Goal: Transaction & Acquisition: Purchase product/service

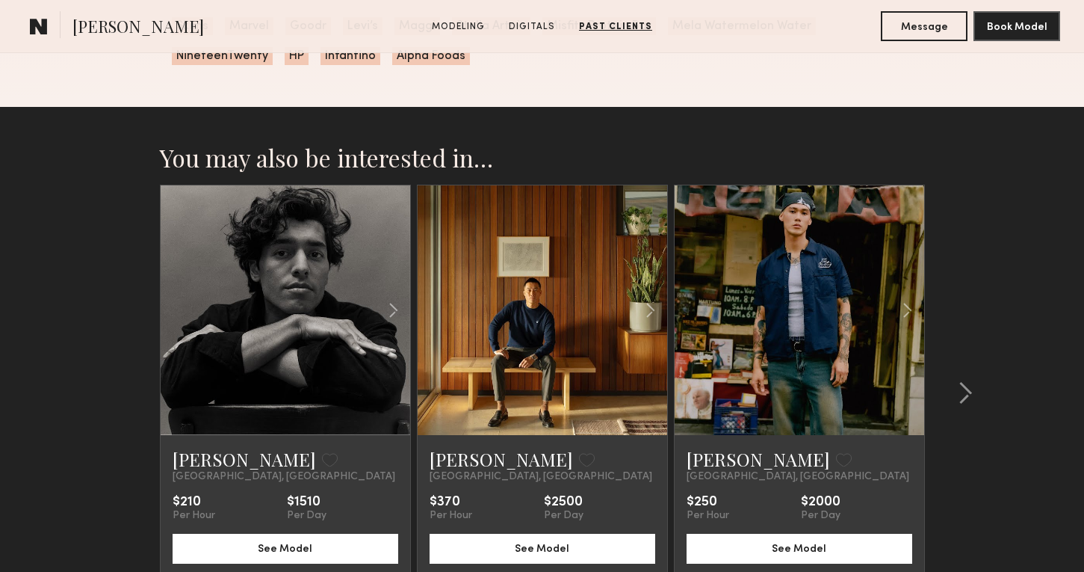
scroll to position [1930, 0]
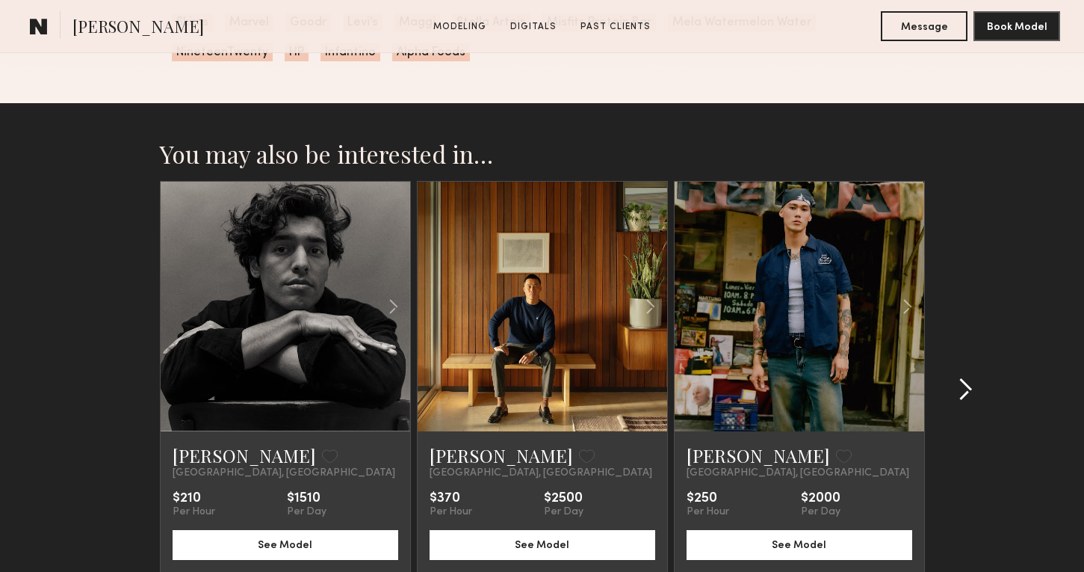
click at [978, 399] on div at bounding box center [961, 389] width 72 height 417
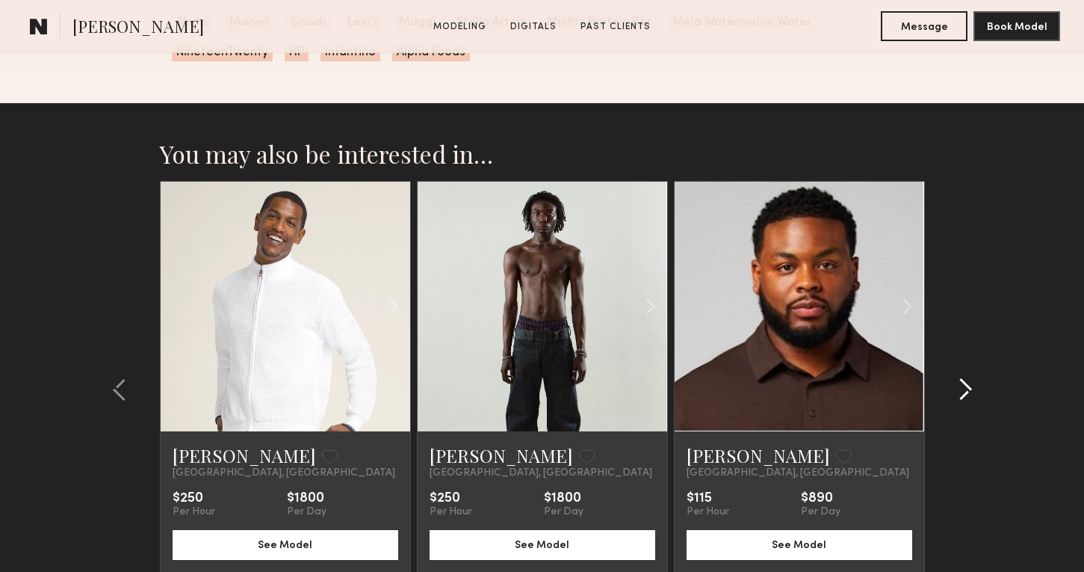
click at [980, 399] on div at bounding box center [961, 389] width 72 height 417
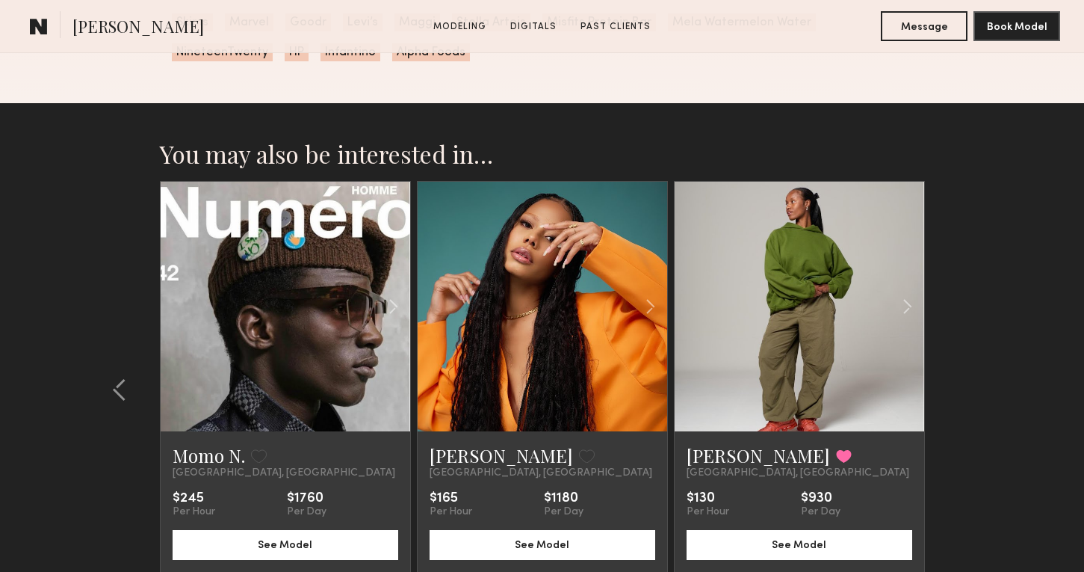
click at [980, 399] on section "You may also be interested in… Dave K. Favorite Los Angeles, CA $210 Per Hour $…" at bounding box center [542, 405] width 1084 height 605
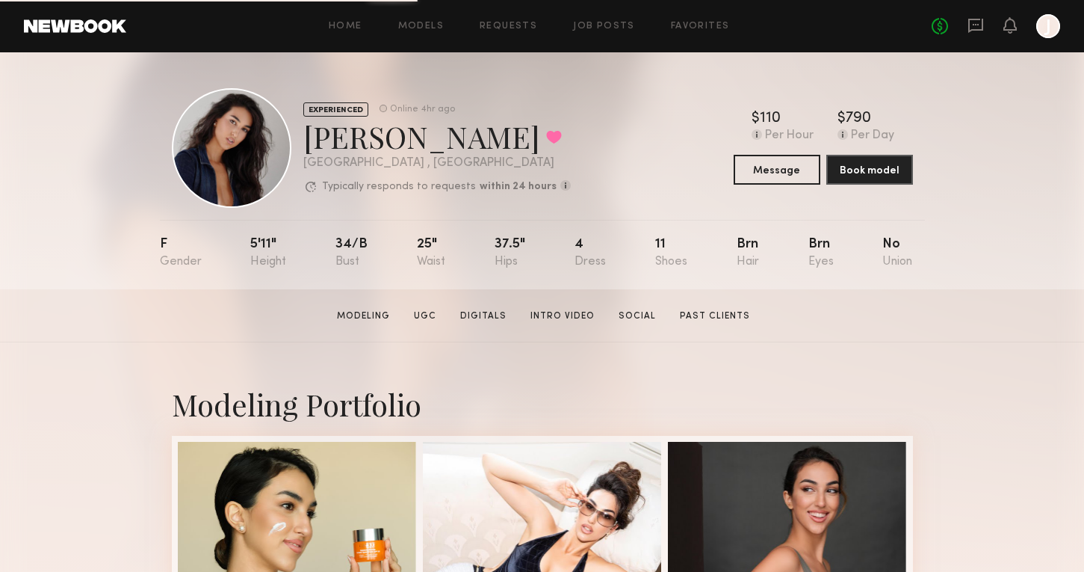
click at [622, 322] on section "[PERSON_NAME] Modeling UGC Digitals Intro Video Social Past Clients Message Boo…" at bounding box center [542, 315] width 1084 height 53
click at [628, 309] on link "Social" at bounding box center [637, 315] width 49 height 13
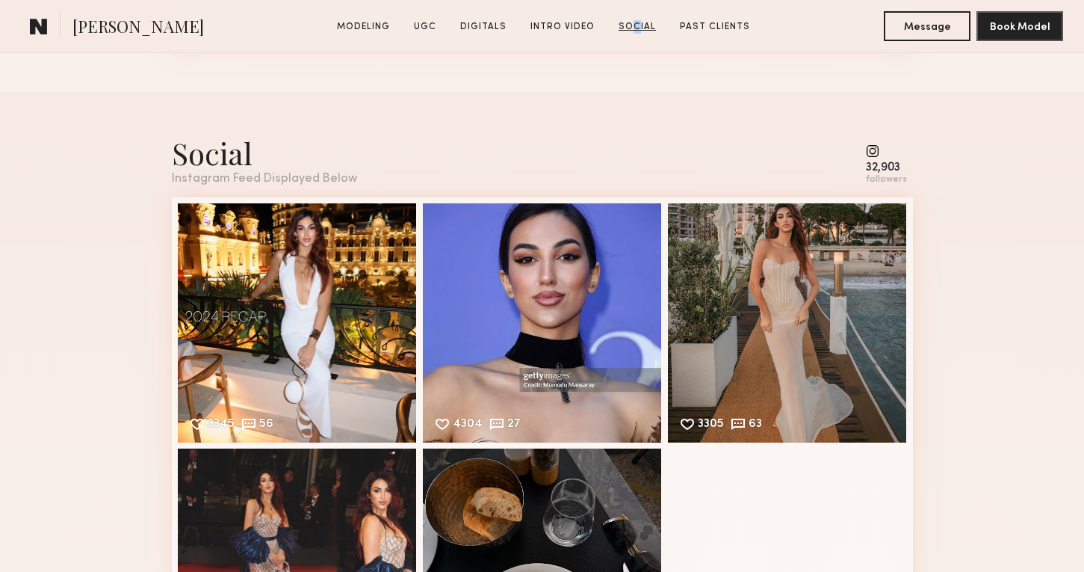
scroll to position [3830, 0]
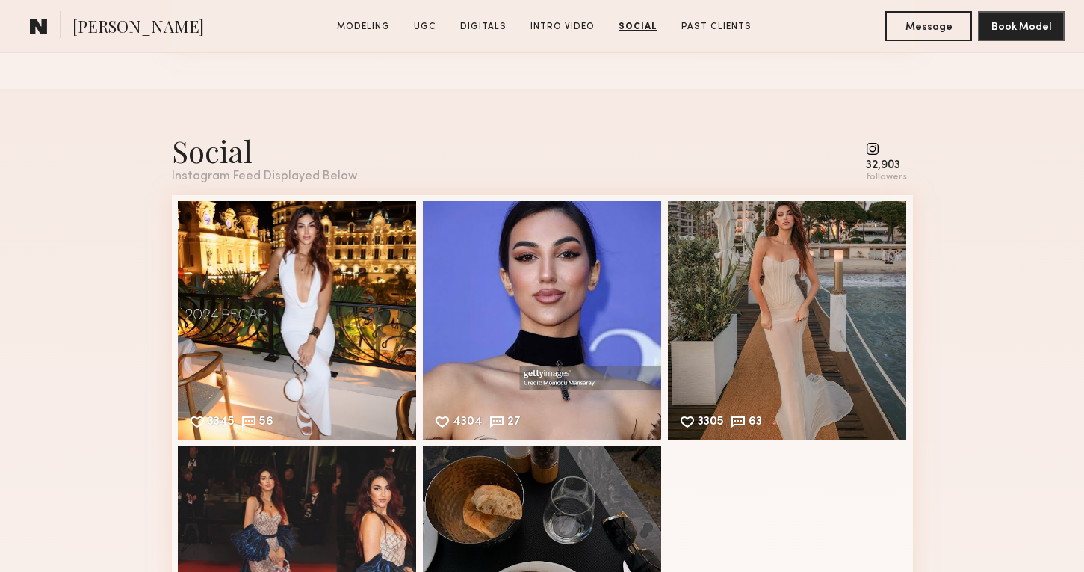
click at [871, 157] on div "32,903 followers" at bounding box center [886, 162] width 41 height 41
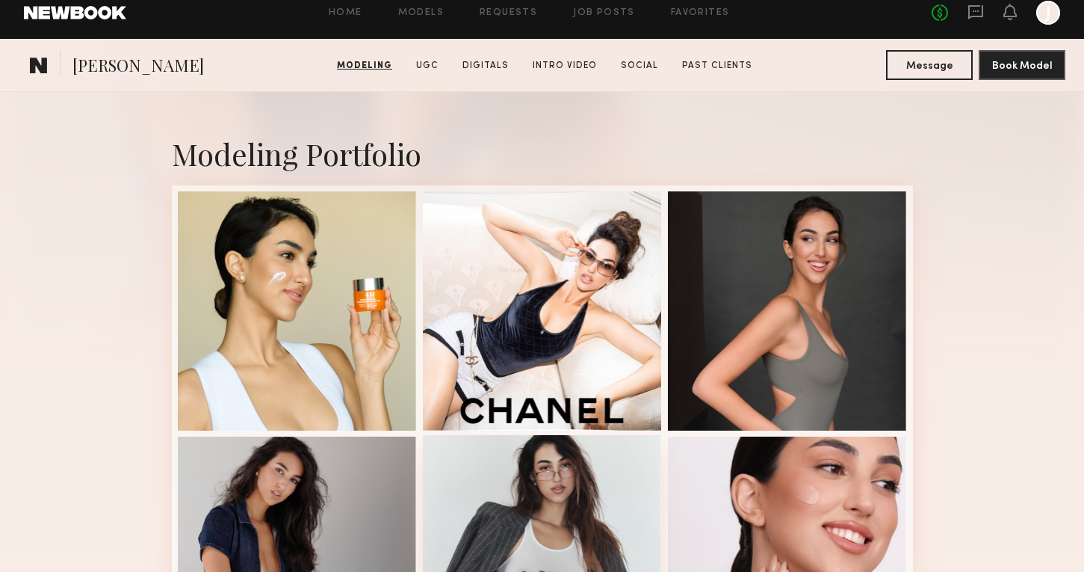
scroll to position [0, 0]
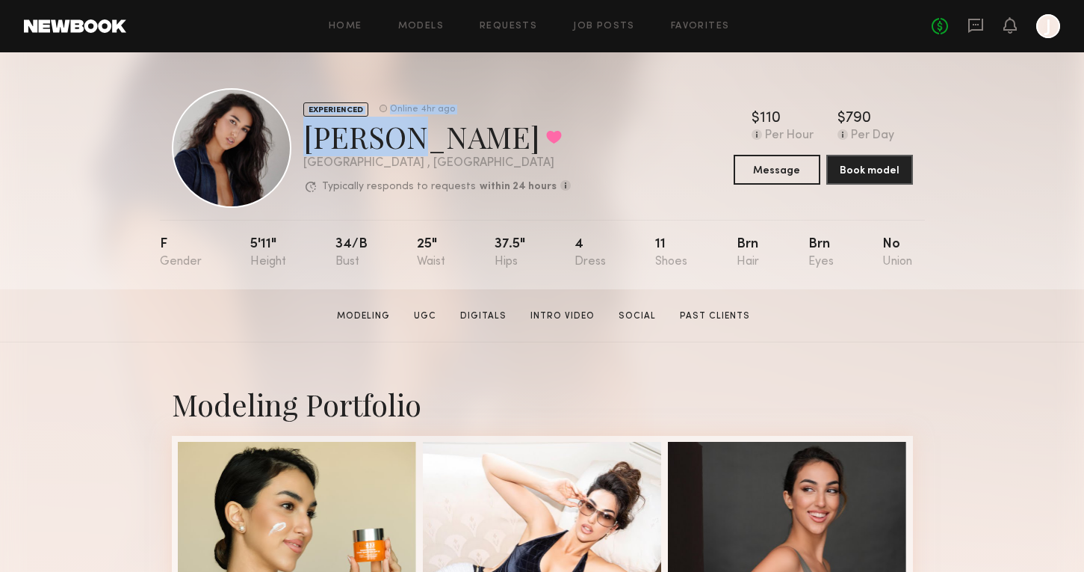
drag, startPoint x: 388, startPoint y: 144, endPoint x: 294, endPoint y: 144, distance: 93.4
click at [294, 144] on div "EXPERIENCED Online 4hr ago [PERSON_NAME] Favorited [GEOGRAPHIC_DATA] , [GEOGRAP…" at bounding box center [371, 148] width 399 height 120
click at [352, 138] on div "[PERSON_NAME] Favorited" at bounding box center [437, 137] width 268 height 40
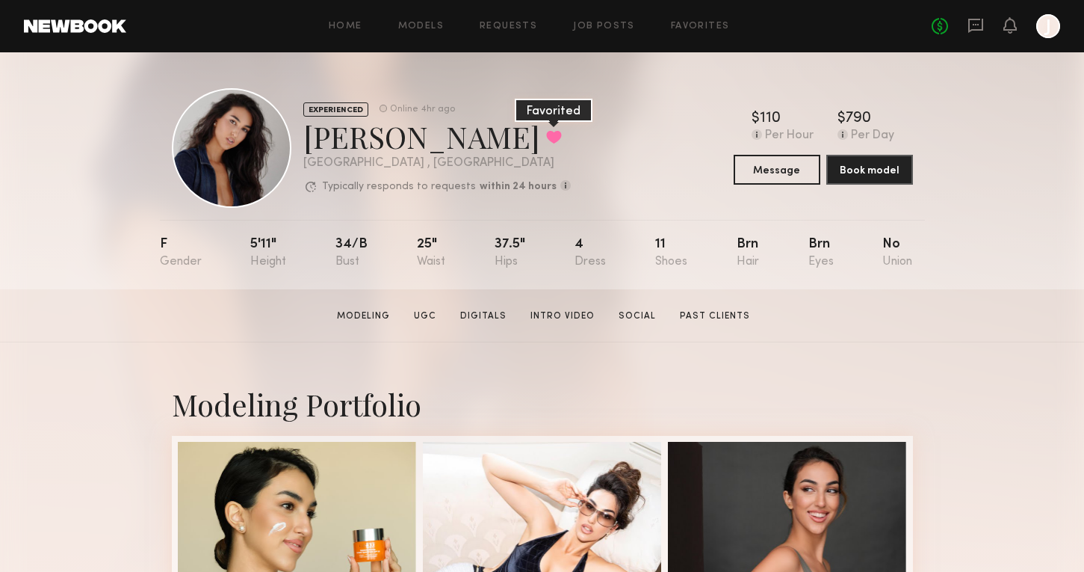
click at [546, 140] on button at bounding box center [554, 136] width 16 height 13
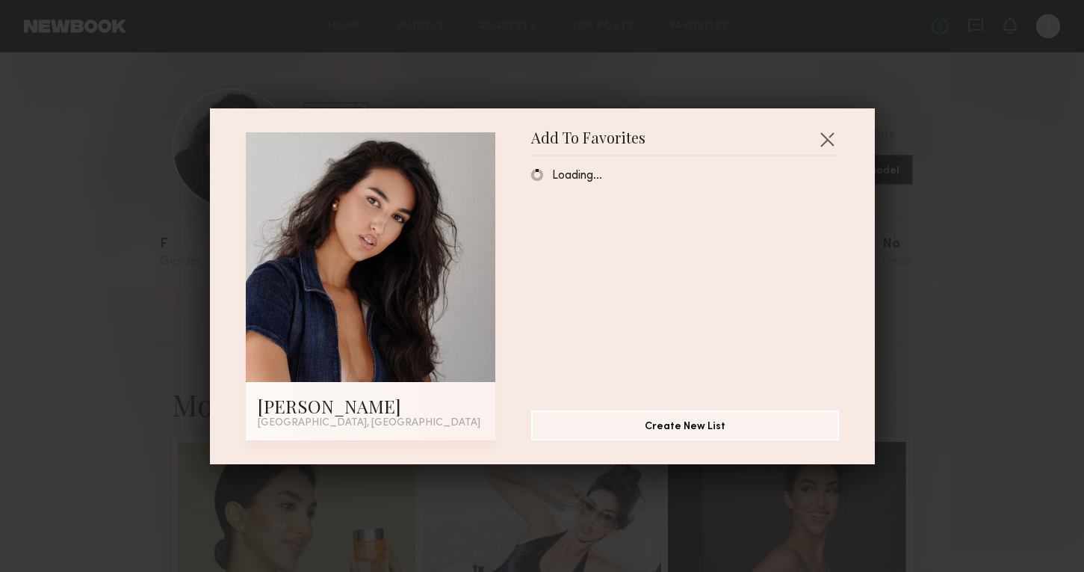
click at [581, 93] on div "Add To Favorites [PERSON_NAME] [GEOGRAPHIC_DATA], [GEOGRAPHIC_DATA] Add To Favo…" at bounding box center [542, 286] width 1084 height 572
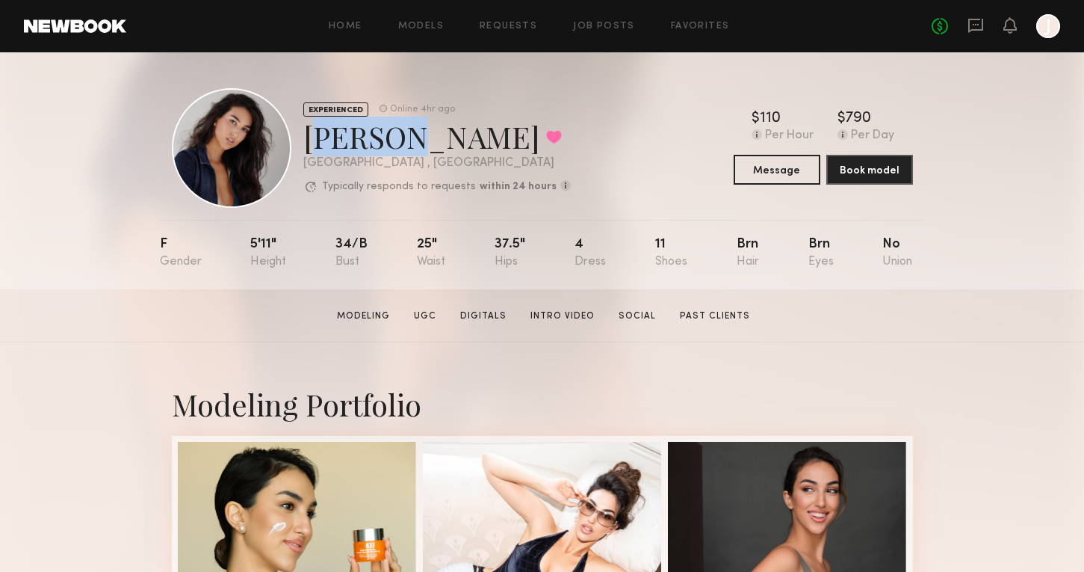
drag, startPoint x: 385, startPoint y: 140, endPoint x: 300, endPoint y: 140, distance: 85.2
click at [300, 140] on div "EXPERIENCED Online 4hr ago [PERSON_NAME] Favorited [GEOGRAPHIC_DATA] , [GEOGRAP…" at bounding box center [371, 148] width 399 height 120
copy div "[PERSON_NAME]"
